Goal: Navigation & Orientation: Find specific page/section

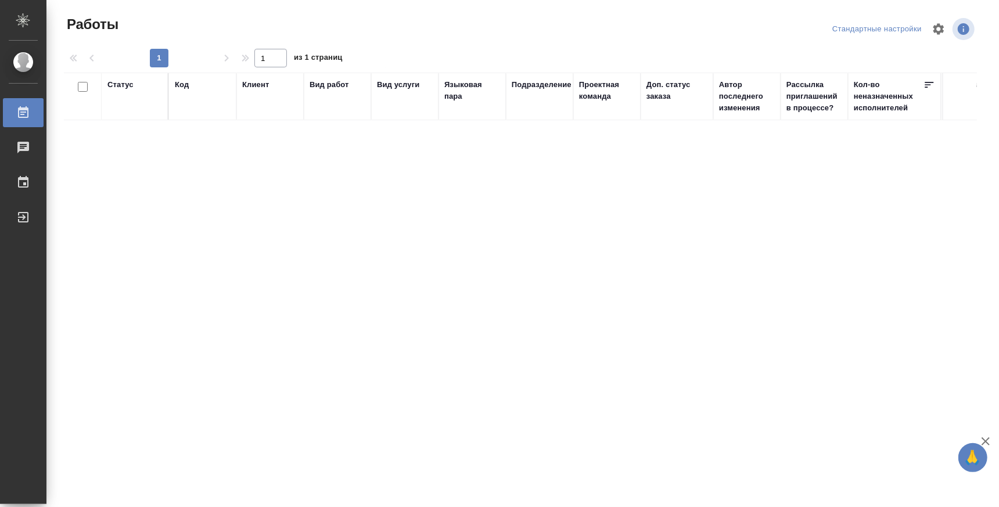
click at [23, 118] on div "Работы" at bounding box center [8, 112] width 29 height 17
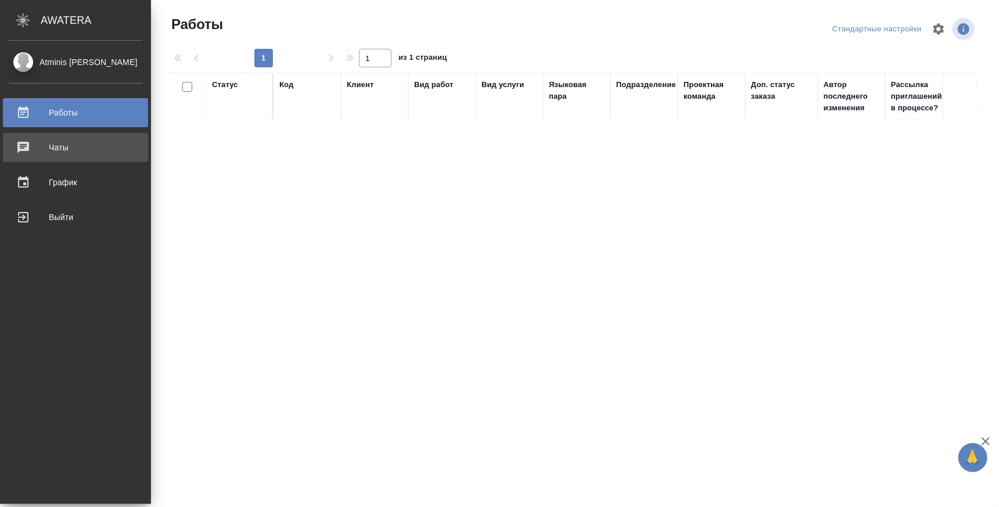
click at [44, 146] on div "Чаты" at bounding box center [76, 147] width 134 height 17
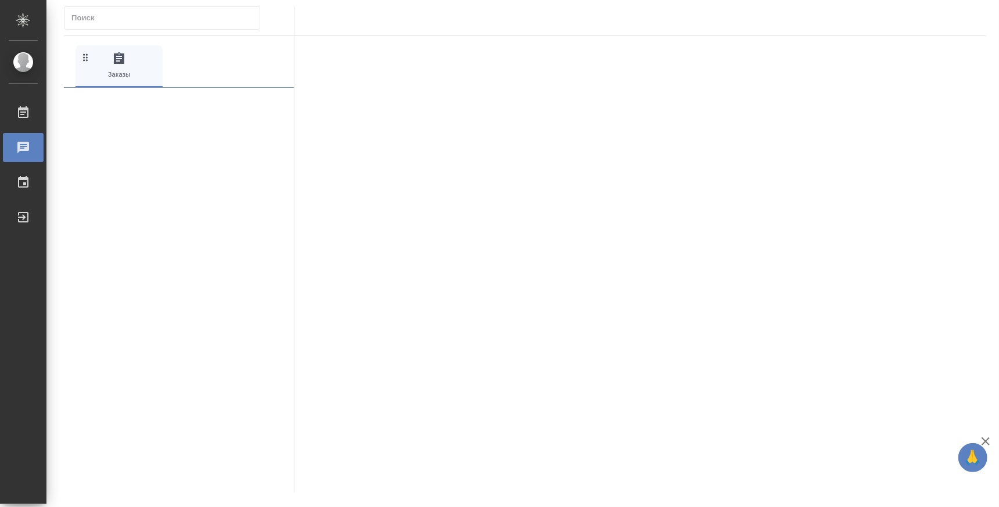
click at [12, 64] on div "Atminis [PERSON_NAME]" at bounding box center [8, 62] width 29 height 13
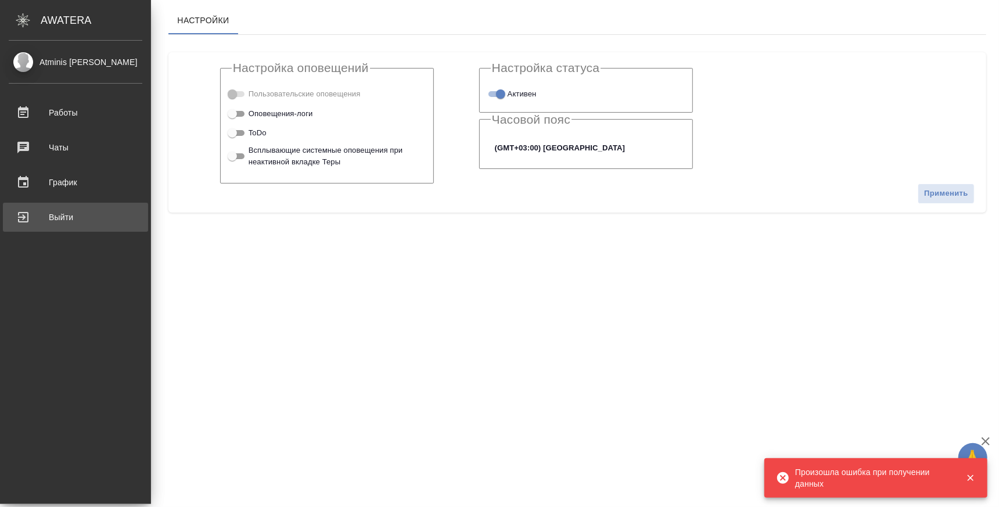
click at [40, 211] on div "Выйти" at bounding box center [76, 216] width 134 height 17
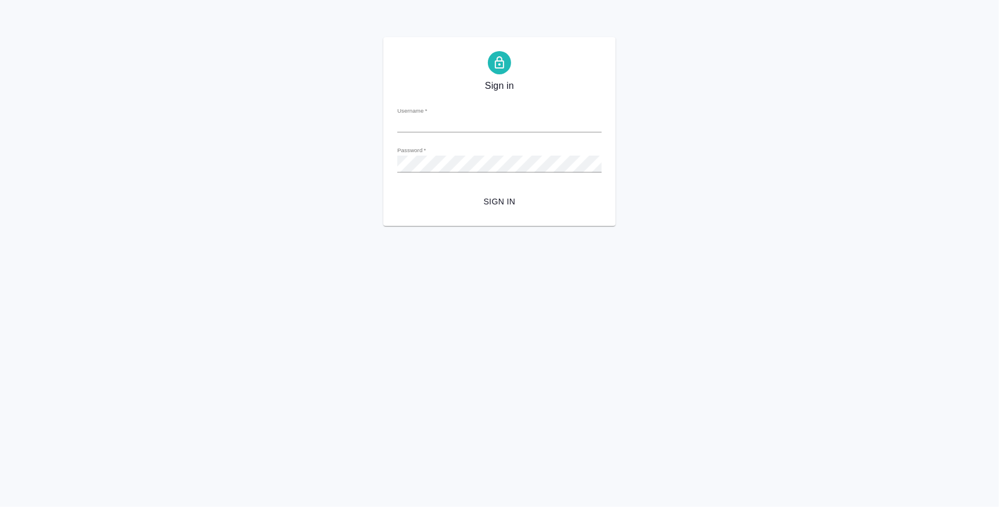
type input "[EMAIL_ADDRESS][DOMAIN_NAME]"
click at [483, 195] on span "Sign in" at bounding box center [499, 202] width 186 height 15
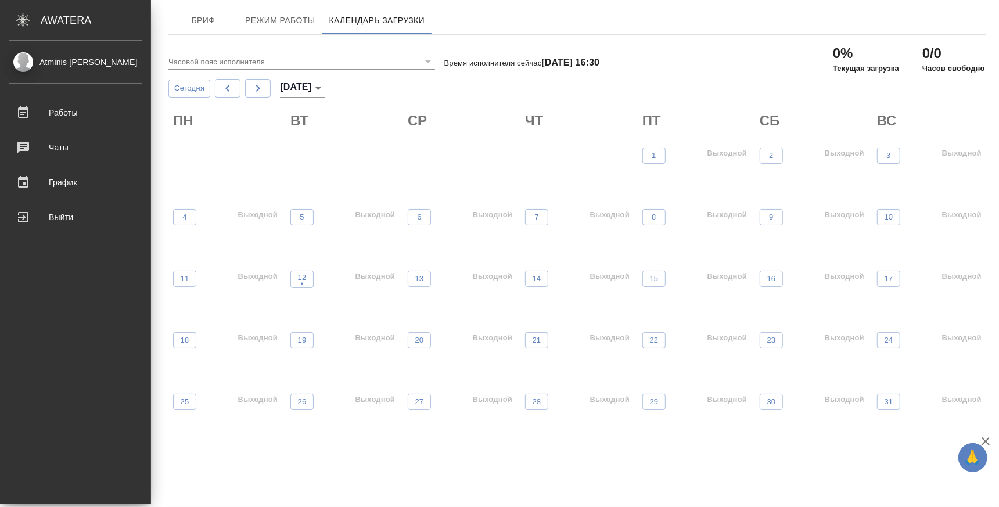
click at [70, 64] on div "Atminis [PERSON_NAME]" at bounding box center [76, 62] width 134 height 13
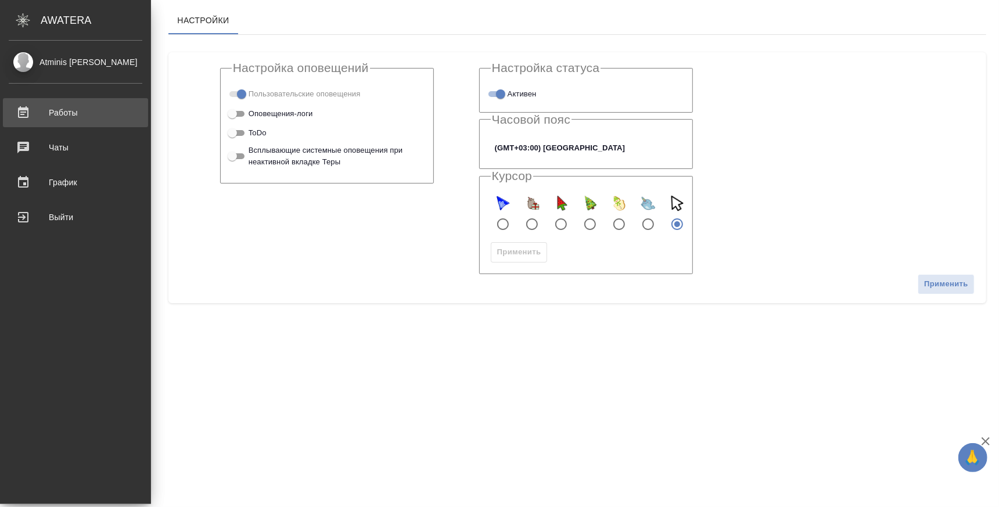
click at [28, 113] on div "Работы" at bounding box center [76, 112] width 134 height 17
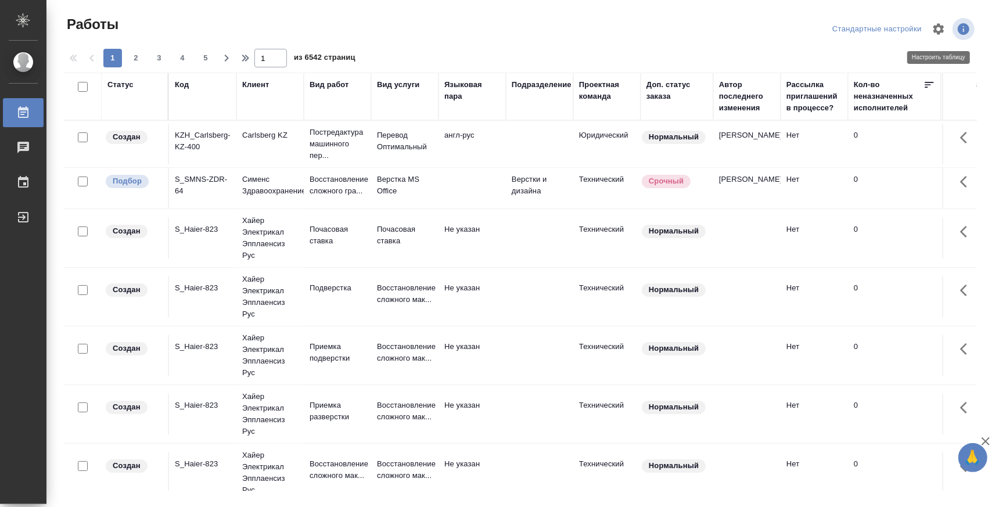
click at [937, 30] on icon "button" at bounding box center [938, 28] width 11 height 11
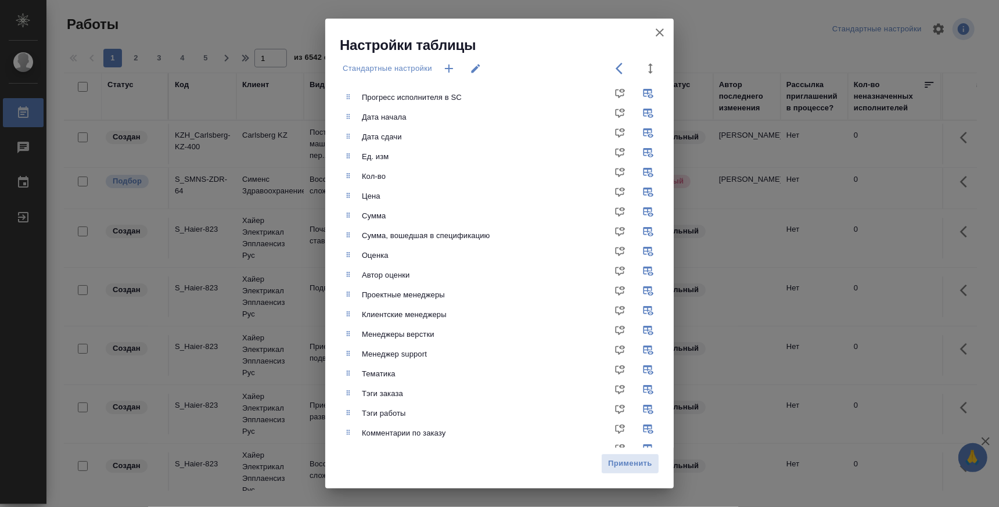
scroll to position [283, 0]
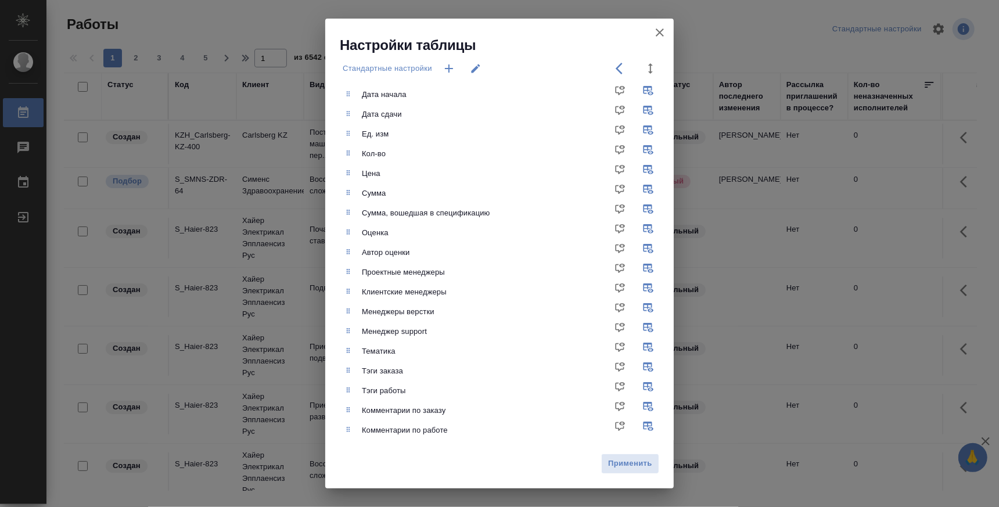
click at [662, 33] on icon "button" at bounding box center [660, 33] width 14 height 14
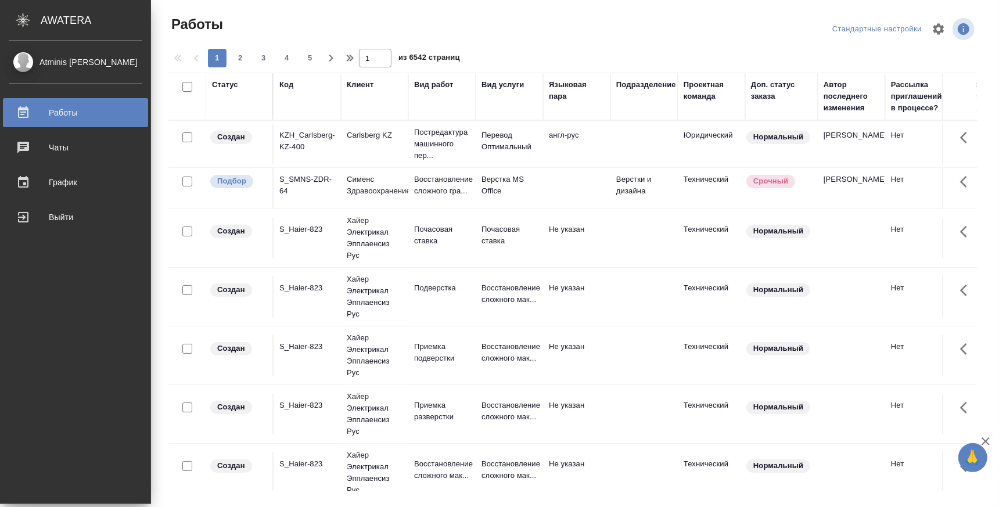
click at [60, 64] on div "Atminis [PERSON_NAME]" at bounding box center [76, 62] width 134 height 13
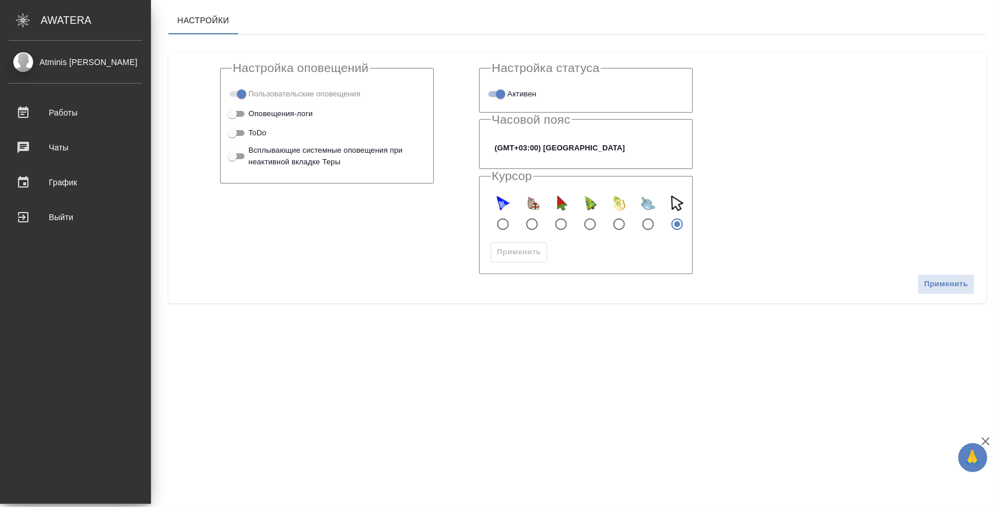
click at [43, 22] on div "AWATERA" at bounding box center [96, 20] width 110 height 23
click at [59, 116] on div "Работы" at bounding box center [76, 112] width 134 height 17
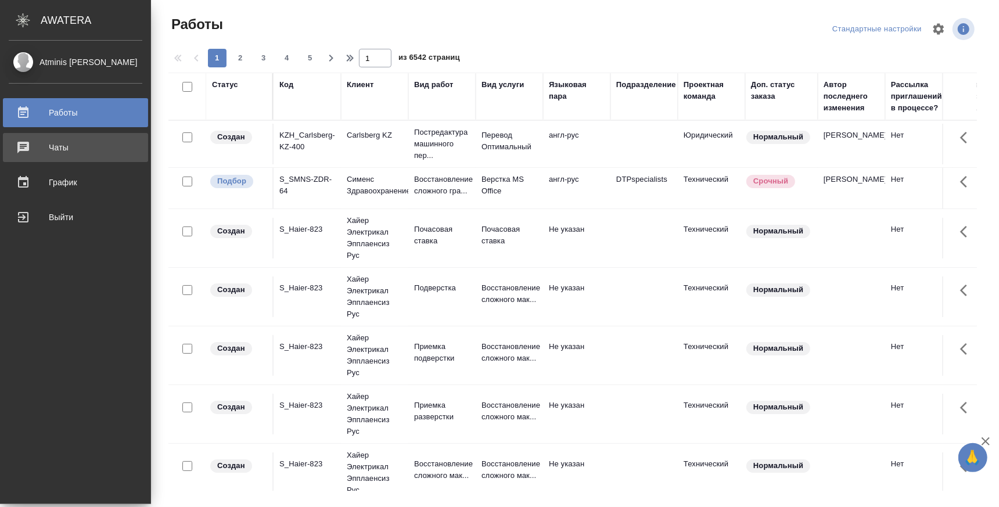
click at [35, 143] on div "Чаты" at bounding box center [76, 147] width 134 height 17
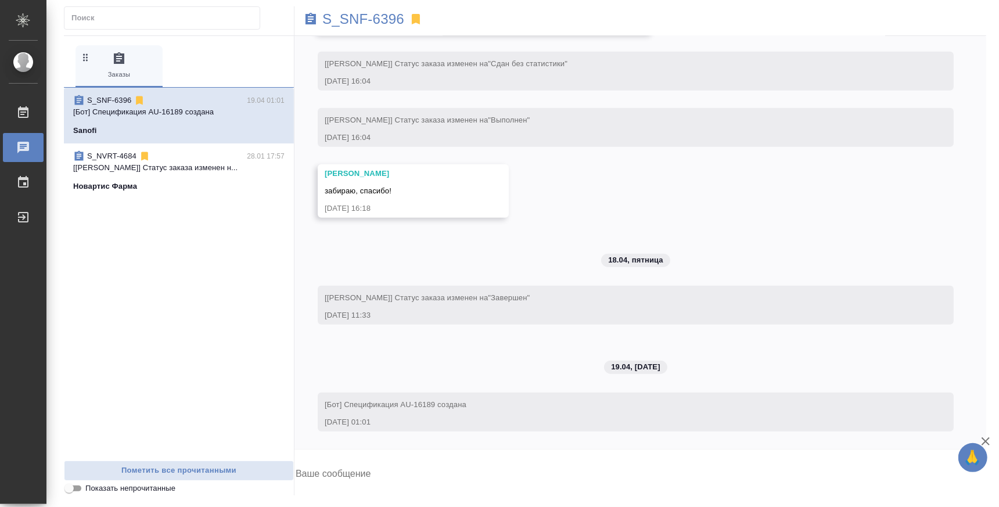
scroll to position [14537, 0]
